Goal: Find specific page/section: Find specific page/section

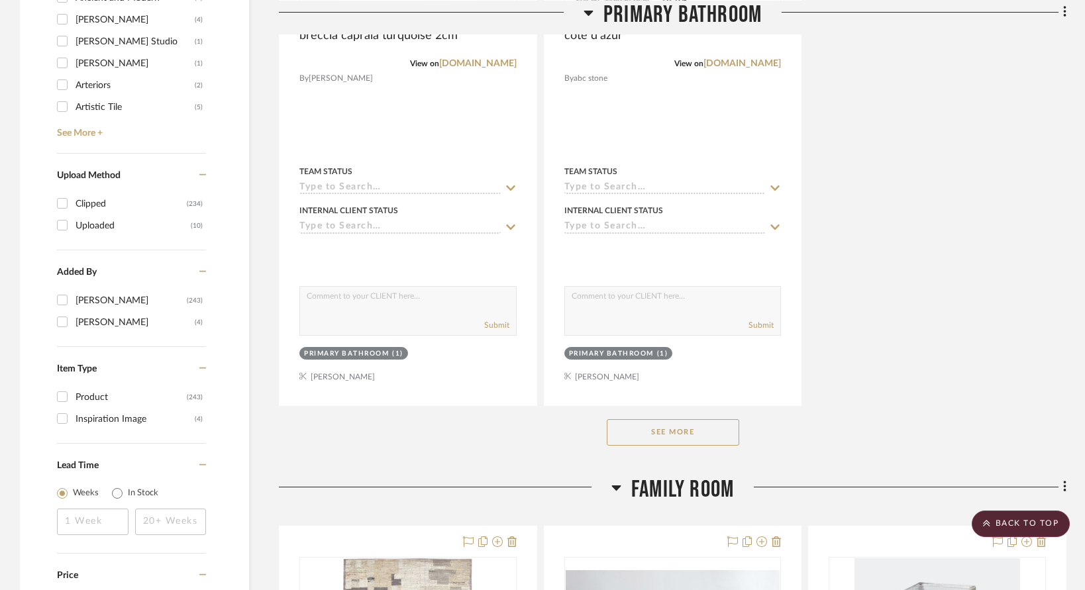
scroll to position [1817, 0]
click at [644, 420] on button "See More" at bounding box center [673, 433] width 132 height 26
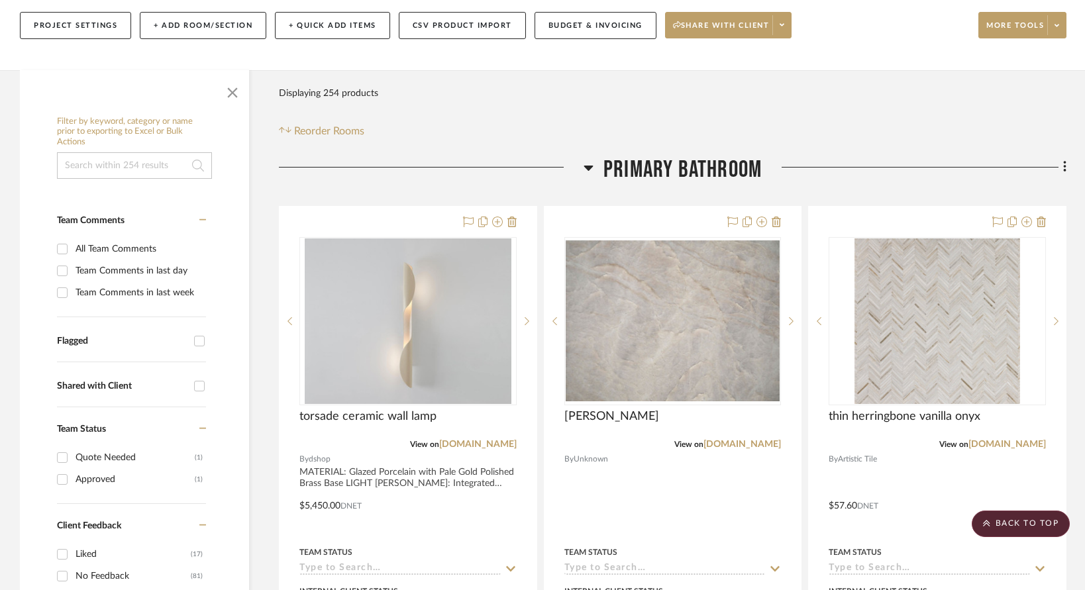
scroll to position [0, 0]
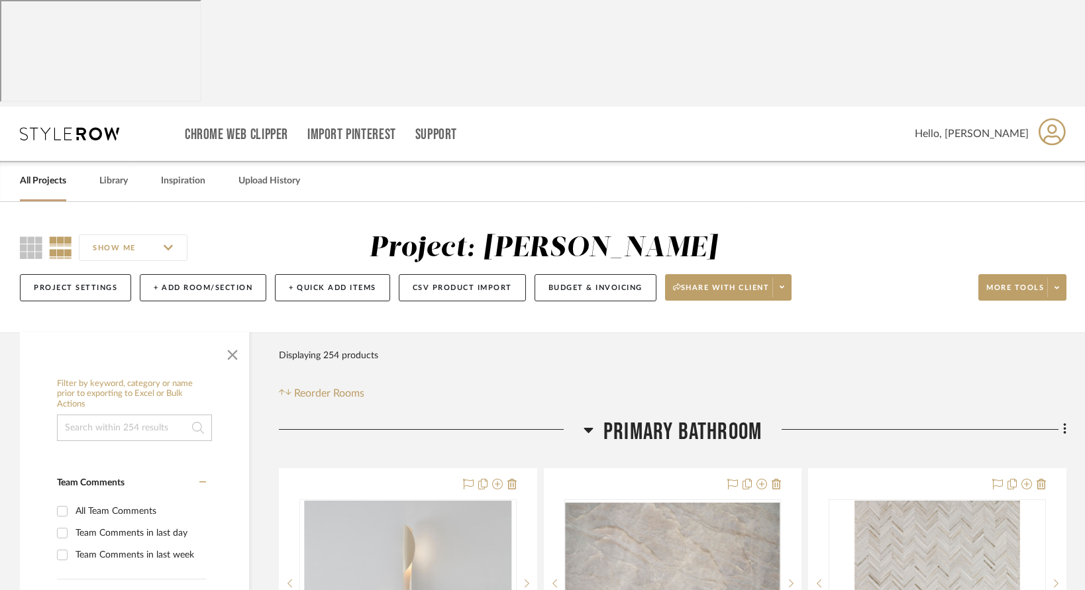
click at [591, 422] on icon at bounding box center [588, 430] width 10 height 16
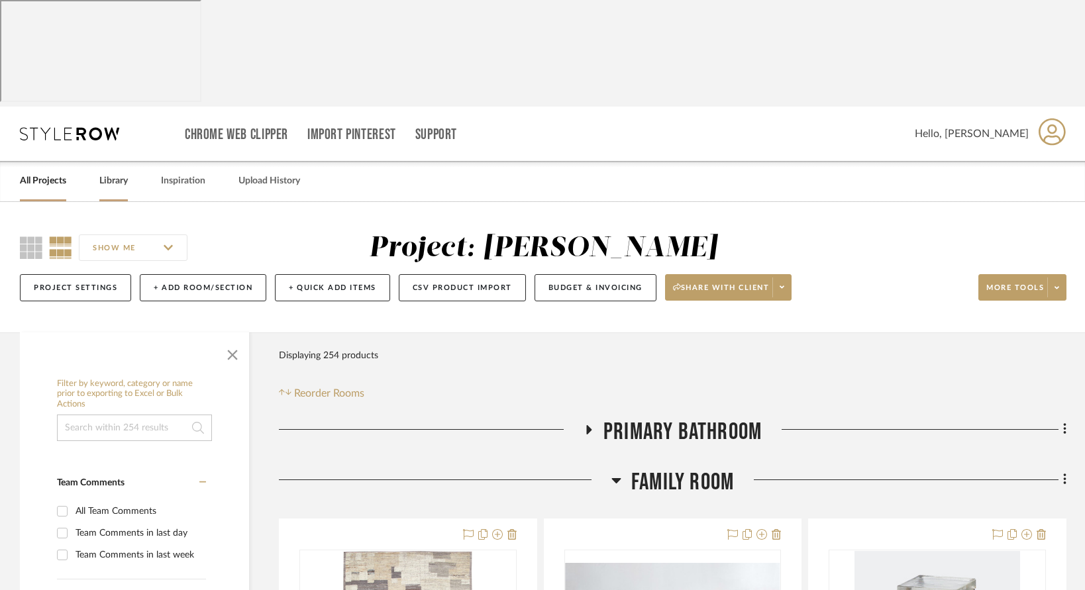
click at [109, 172] on link "Library" at bounding box center [113, 181] width 28 height 18
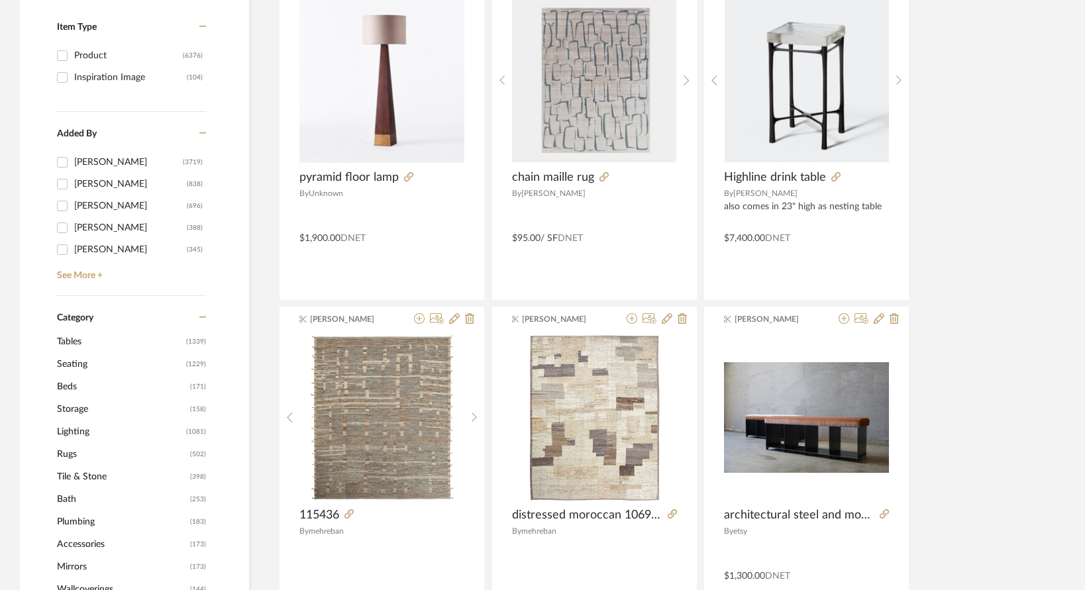
scroll to position [393, 0]
click at [66, 397] on span "Storage" at bounding box center [122, 408] width 130 height 23
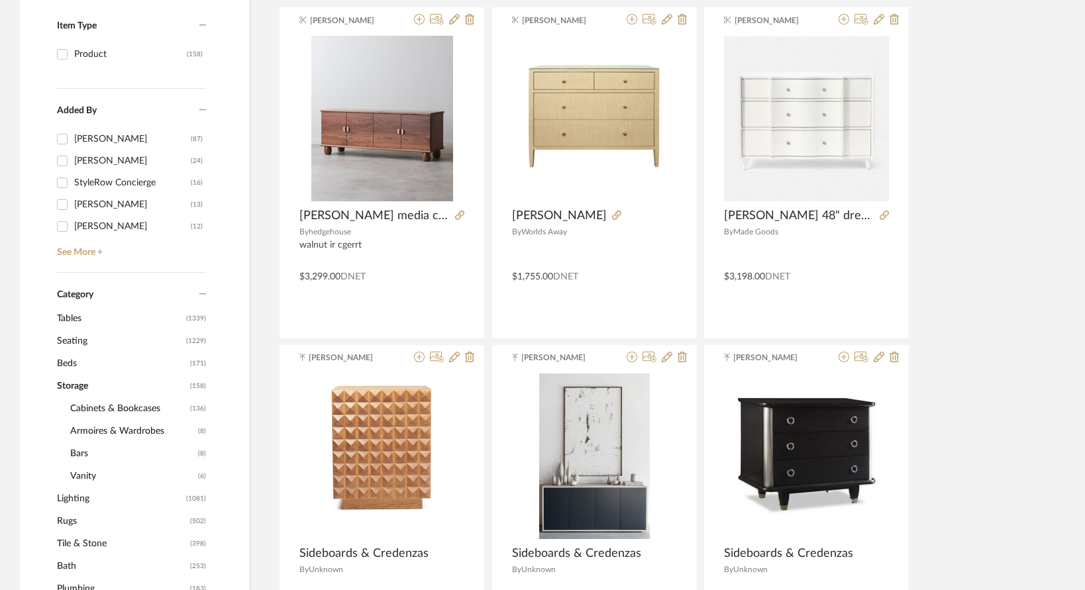
click at [86, 397] on span "Cabinets & Bookcases" at bounding box center [128, 408] width 117 height 23
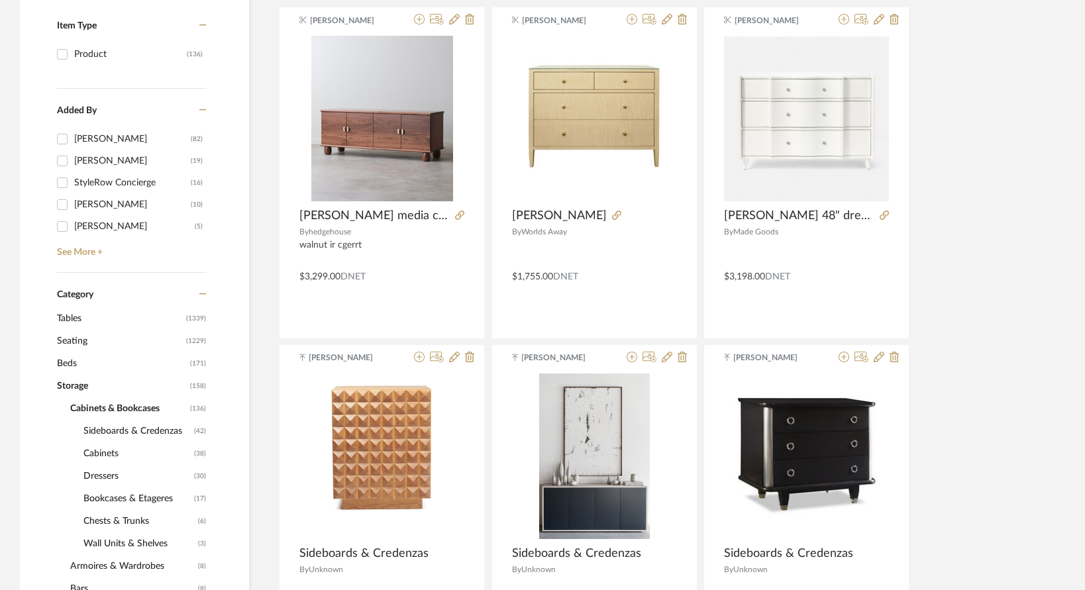
click at [118, 420] on span "Sideboards & Credenzas" at bounding box center [136, 431] width 107 height 23
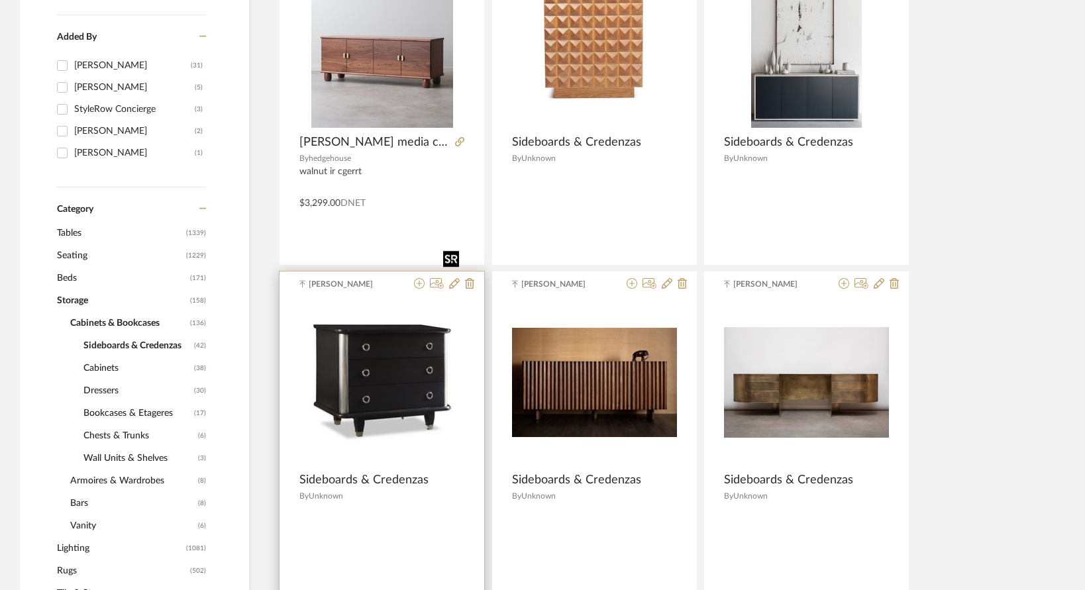
scroll to position [498, 0]
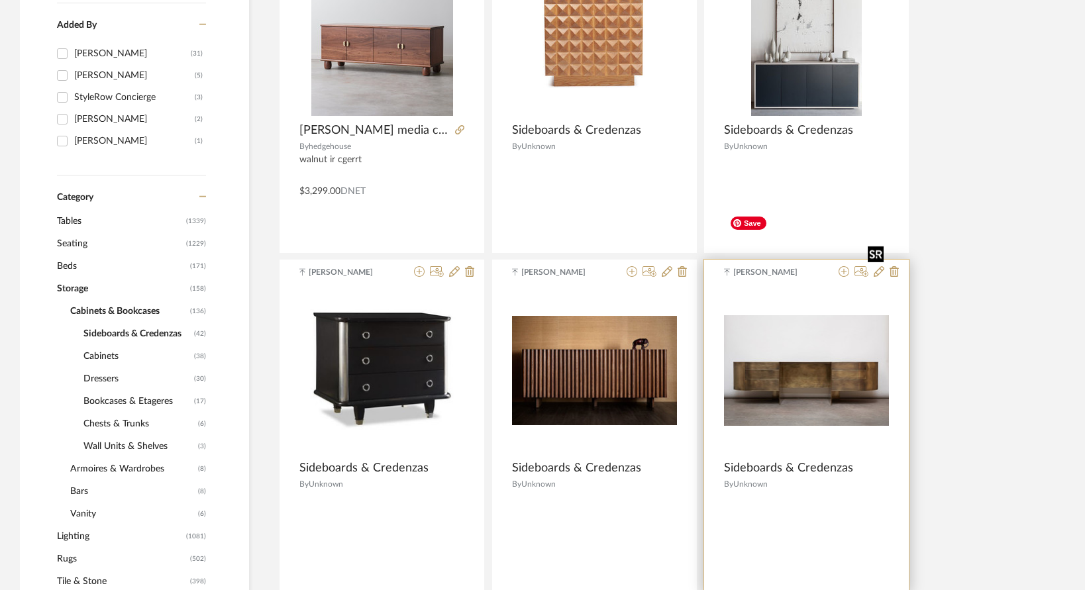
click at [0, 0] on img at bounding box center [0, 0] width 0 height 0
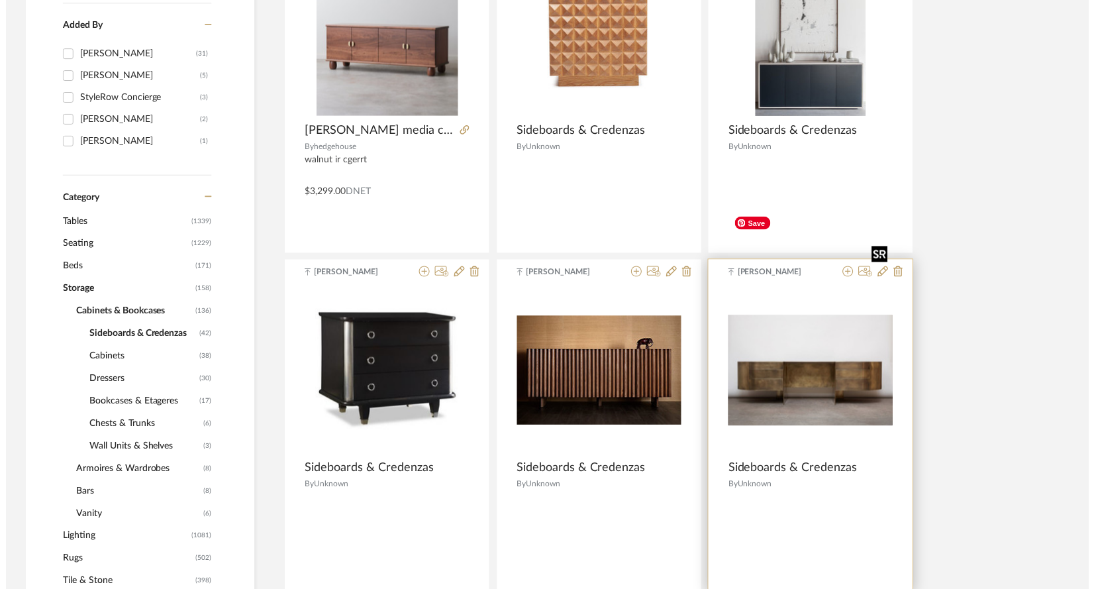
scroll to position [0, 0]
